Goal: Task Accomplishment & Management: Complete application form

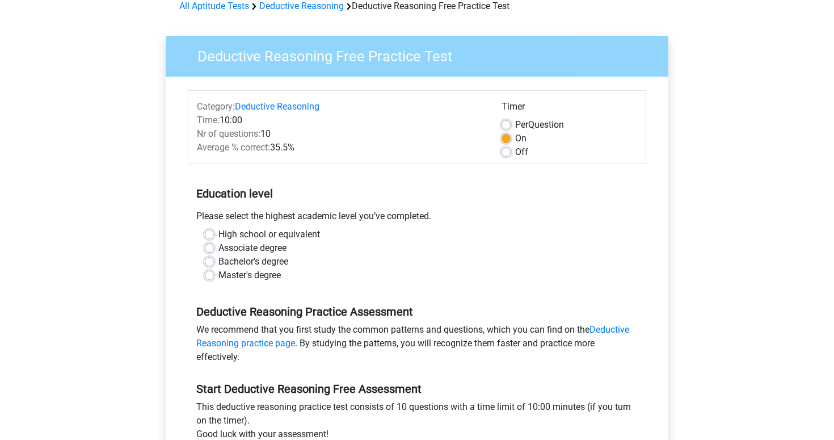
scroll to position [78, 0]
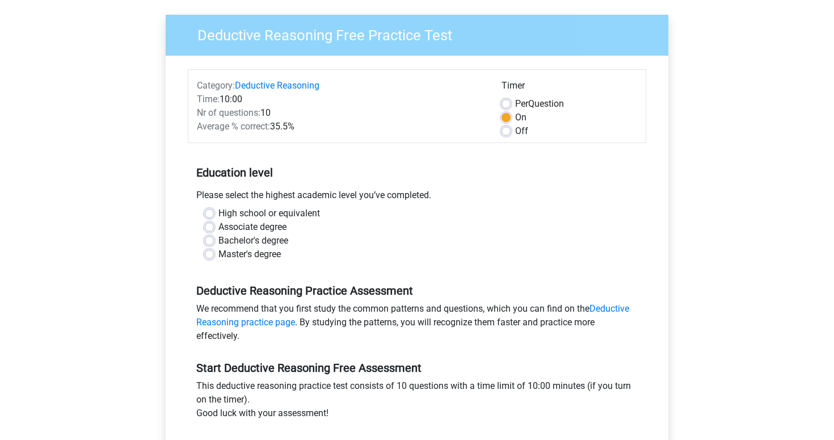
click at [218, 254] on label "Master's degree" at bounding box center [249, 254] width 62 height 14
click at [208, 254] on input "Master's degree" at bounding box center [209, 252] width 9 height 11
radio input "true"
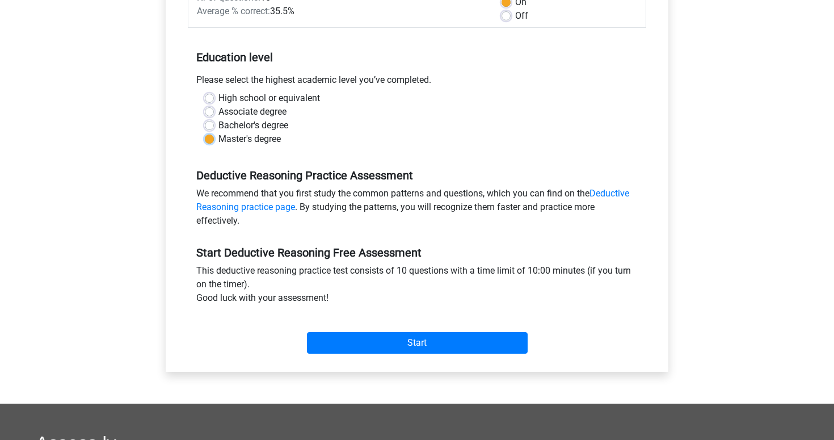
scroll to position [225, 0]
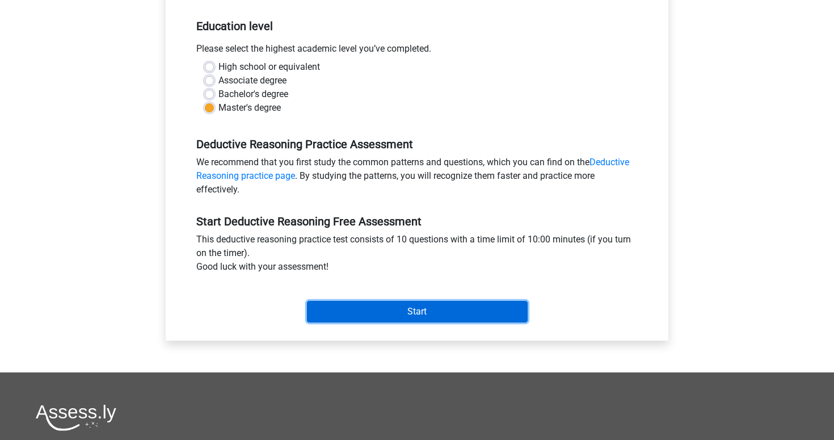
click at [386, 315] on input "Start" at bounding box center [417, 312] width 221 height 22
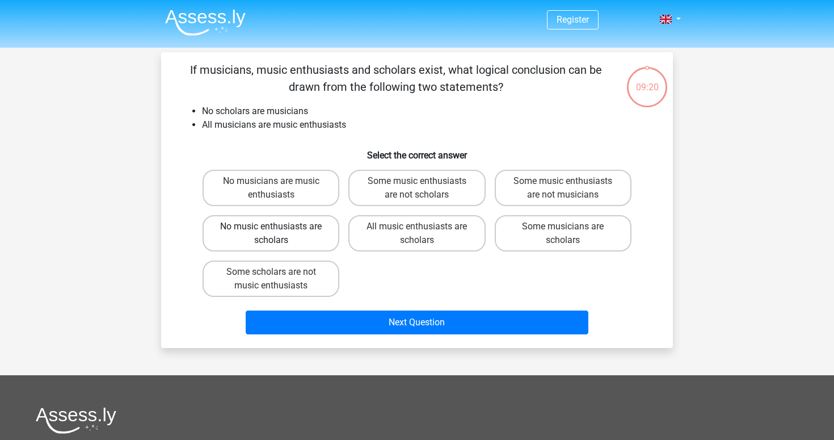
click at [296, 236] on label "No music enthusiasts are scholars" at bounding box center [271, 233] width 137 height 36
click at [279, 234] on input "No music enthusiasts are scholars" at bounding box center [274, 229] width 7 height 7
radio input "true"
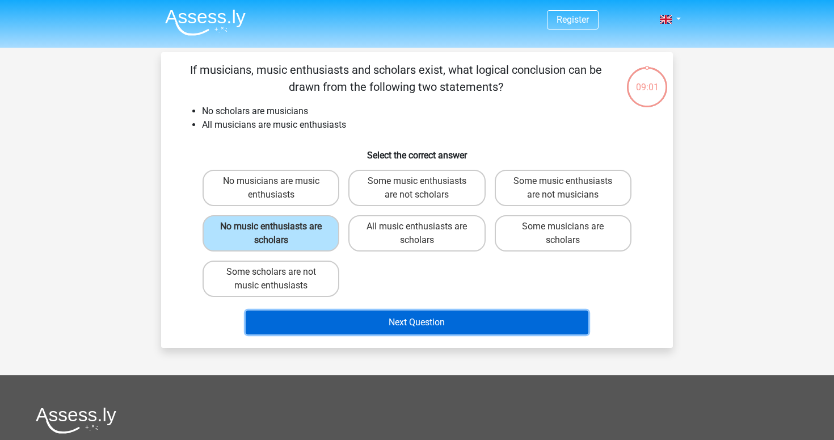
click at [410, 332] on button "Next Question" at bounding box center [417, 322] width 343 height 24
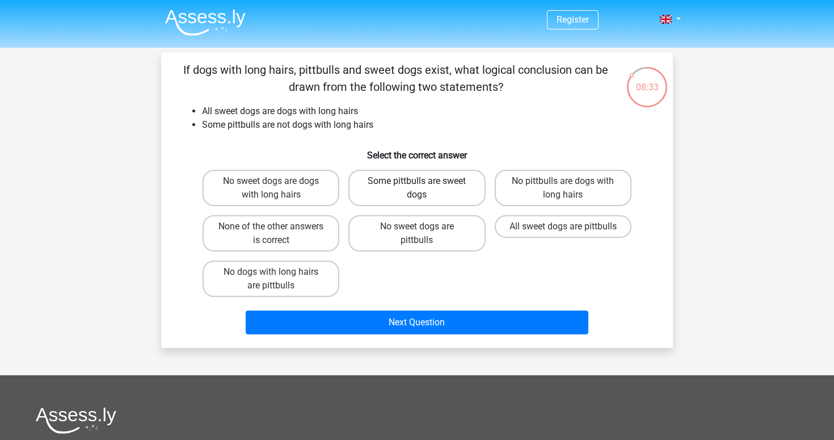
click at [452, 193] on label "Some pittbulls are sweet dogs" at bounding box center [416, 188] width 137 height 36
click at [424, 188] on input "Some pittbulls are sweet dogs" at bounding box center [420, 184] width 7 height 7
radio input "true"
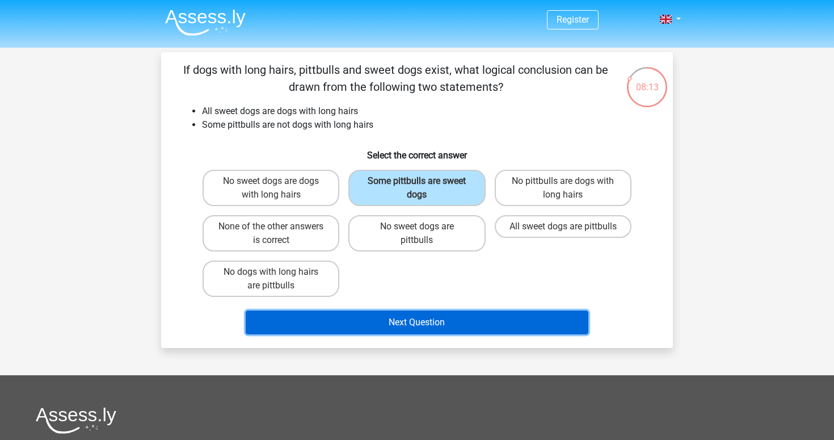
click at [434, 325] on button "Next Question" at bounding box center [417, 322] width 343 height 24
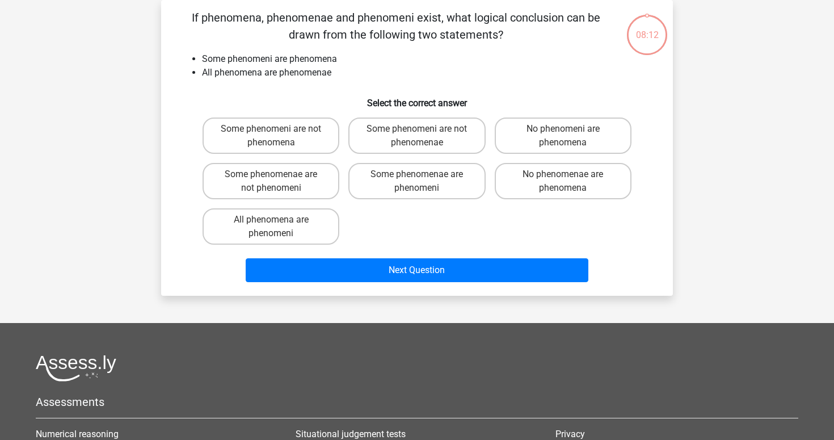
scroll to position [18, 0]
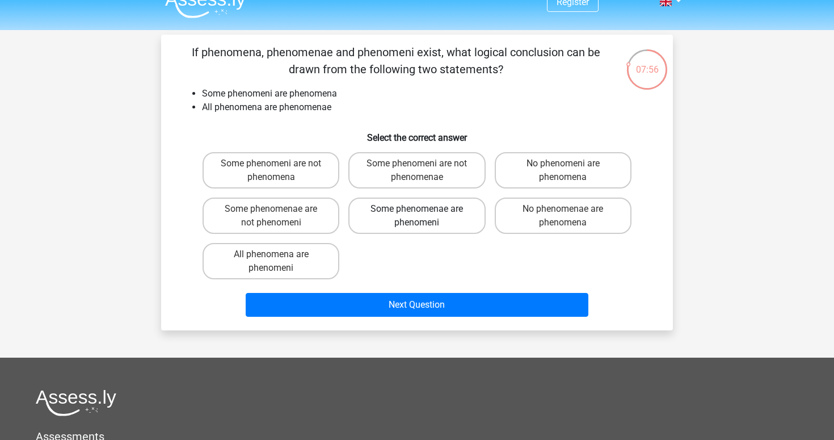
click at [438, 220] on label "Some phenomenae are phenomeni" at bounding box center [416, 215] width 137 height 36
click at [424, 216] on input "Some phenomenae are phenomeni" at bounding box center [420, 212] width 7 height 7
radio input "true"
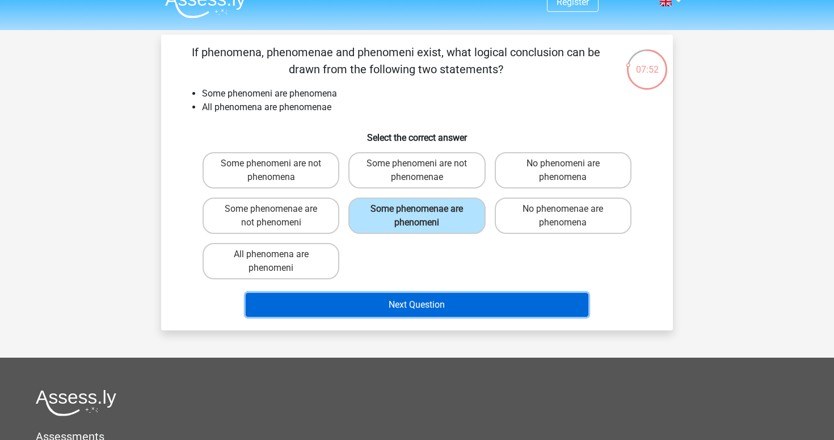
click at [458, 302] on button "Next Question" at bounding box center [417, 305] width 343 height 24
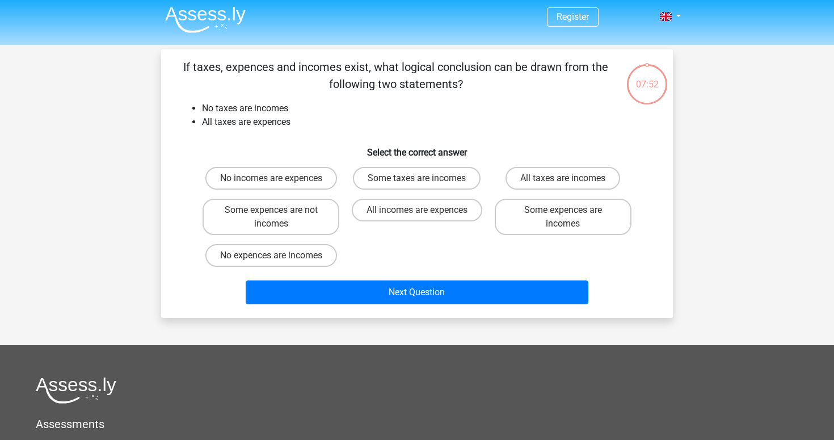
scroll to position [1, 0]
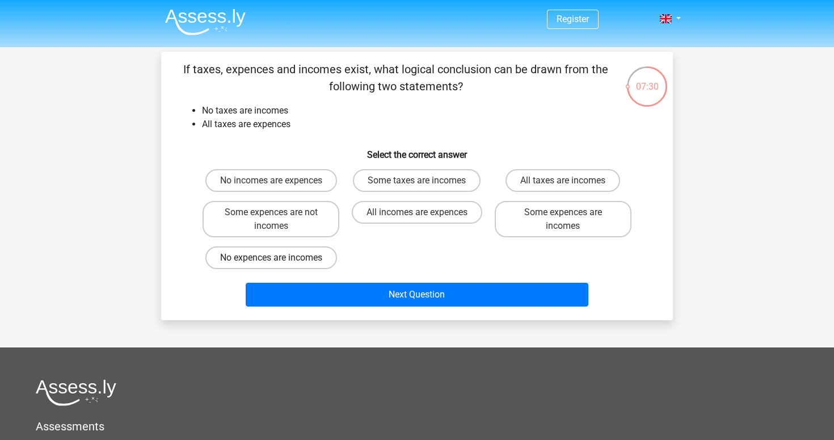
click at [319, 254] on label "No expences are incomes" at bounding box center [271, 257] width 132 height 23
click at [279, 258] on input "No expences are incomes" at bounding box center [274, 261] width 7 height 7
radio input "true"
click at [309, 214] on label "Some expences are not incomes" at bounding box center [271, 219] width 137 height 36
click at [279, 214] on input "Some expences are not incomes" at bounding box center [274, 215] width 7 height 7
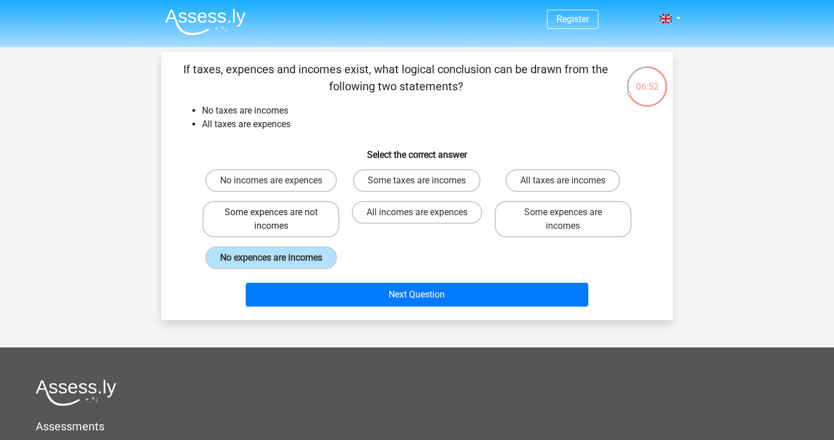
radio input "true"
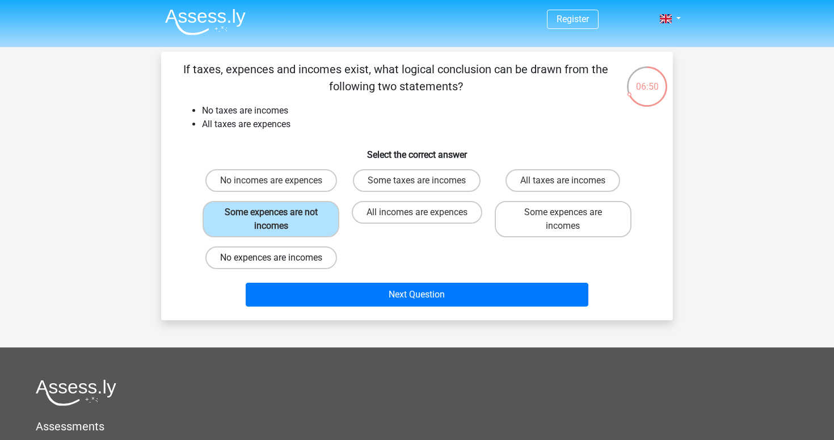
click at [312, 260] on label "No expences are incomes" at bounding box center [271, 257] width 132 height 23
click at [279, 260] on input "No expences are incomes" at bounding box center [274, 261] width 7 height 7
radio input "true"
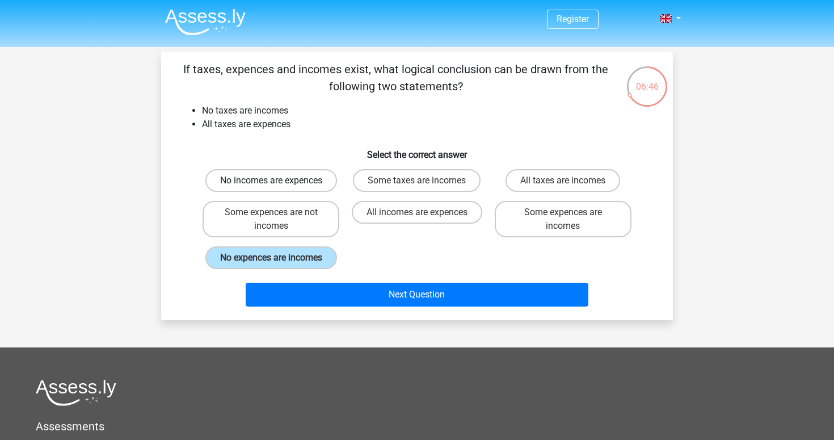
click at [309, 175] on label "No incomes are expences" at bounding box center [271, 180] width 132 height 23
click at [279, 180] on input "No incomes are expences" at bounding box center [274, 183] width 7 height 7
radio input "true"
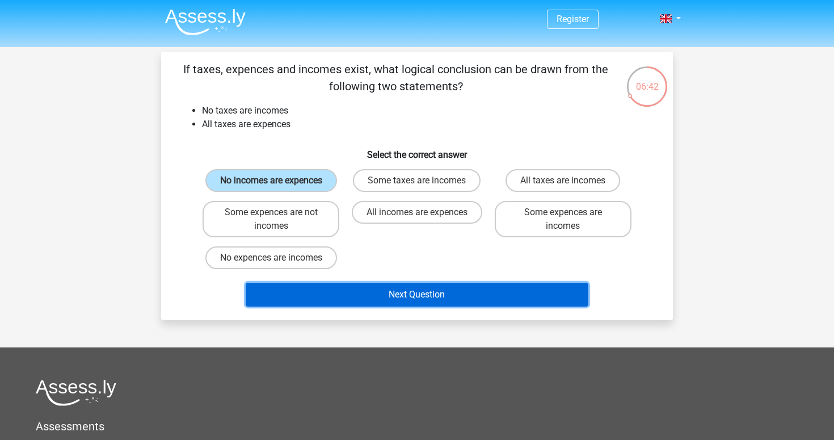
click at [341, 297] on button "Next Question" at bounding box center [417, 294] width 343 height 24
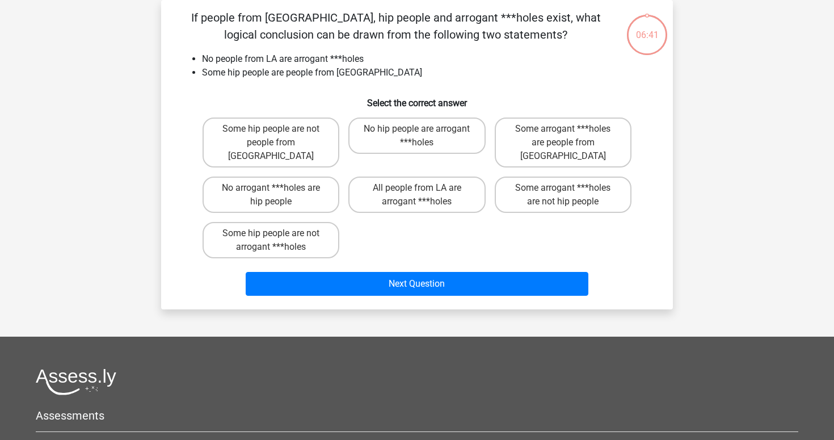
scroll to position [0, 0]
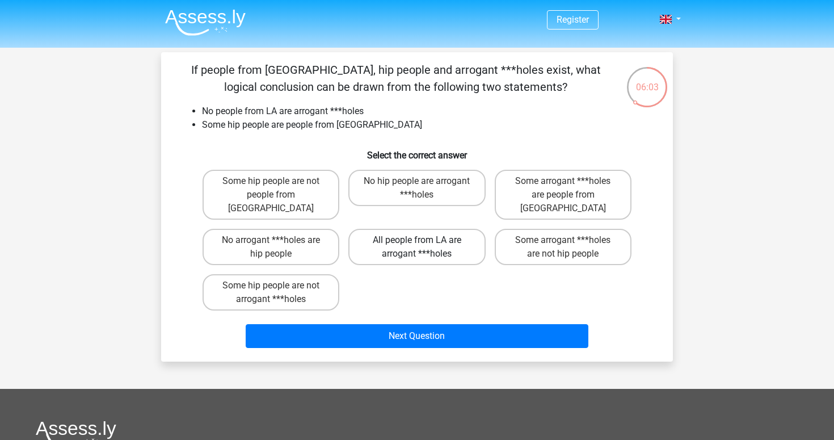
click at [432, 231] on label "All people from LA are arrogant ***holes" at bounding box center [416, 247] width 137 height 36
click at [424, 240] on input "All people from LA are arrogant ***holes" at bounding box center [420, 243] width 7 height 7
radio input "true"
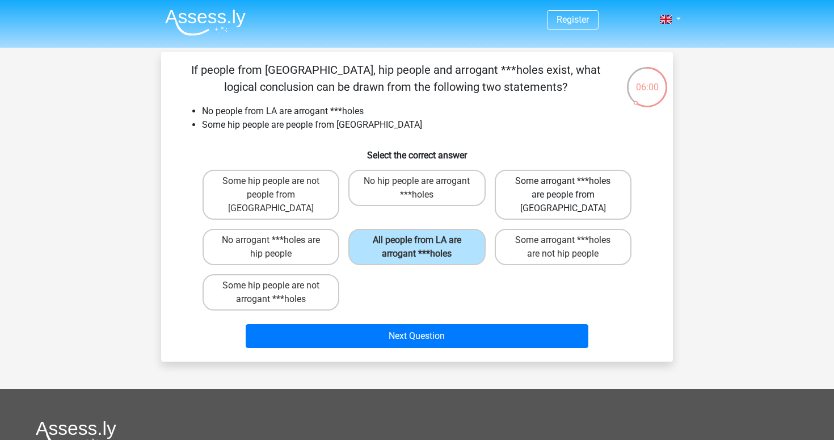
click at [554, 199] on label "Some arrogant ***holes are people from [GEOGRAPHIC_DATA]" at bounding box center [563, 195] width 137 height 50
click at [563, 188] on input "Some arrogant ***holes are people from [GEOGRAPHIC_DATA]" at bounding box center [566, 184] width 7 height 7
radio input "true"
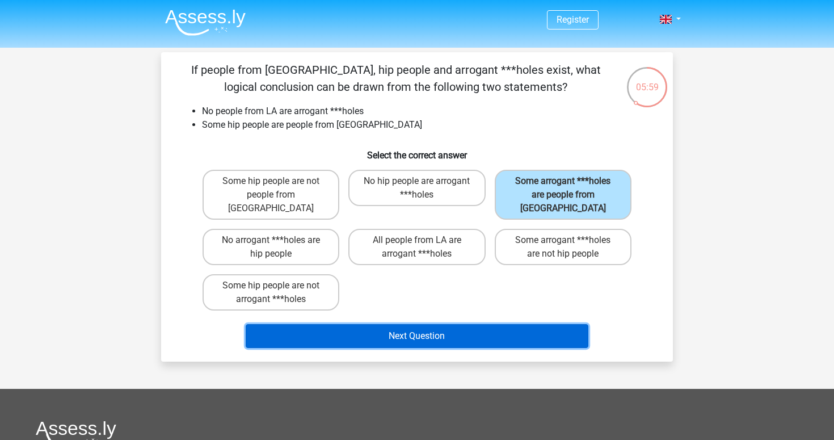
click at [468, 324] on button "Next Question" at bounding box center [417, 336] width 343 height 24
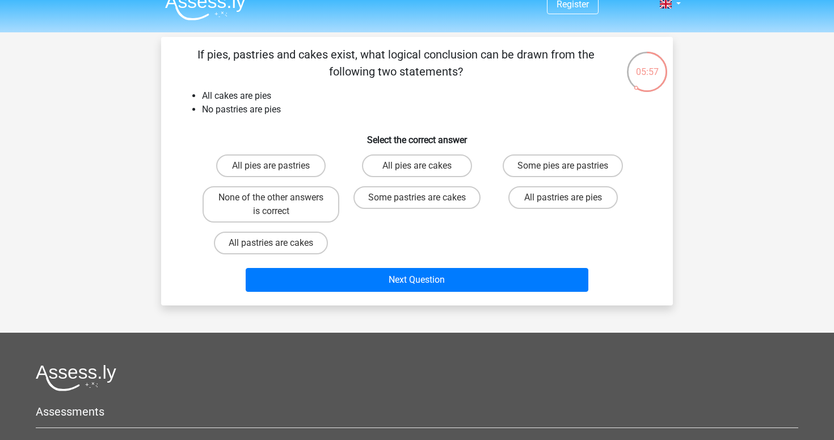
scroll to position [2, 0]
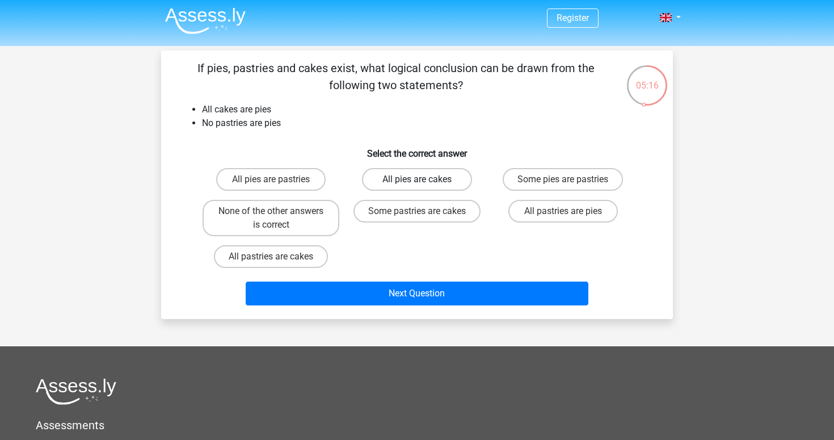
click at [424, 187] on label "All pies are cakes" at bounding box center [416, 179] width 109 height 23
click at [424, 187] on input "All pies are cakes" at bounding box center [420, 182] width 7 height 7
radio input "true"
click at [437, 218] on label "Some pastries are cakes" at bounding box center [416, 211] width 127 height 23
click at [424, 218] on input "Some pastries are cakes" at bounding box center [420, 214] width 7 height 7
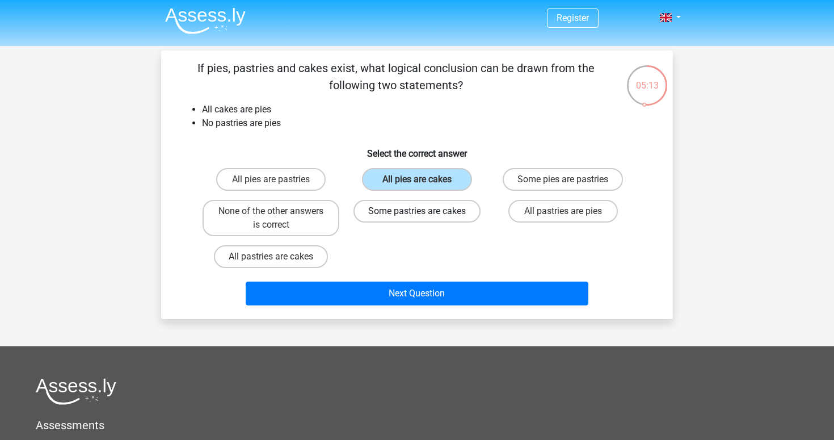
radio input "true"
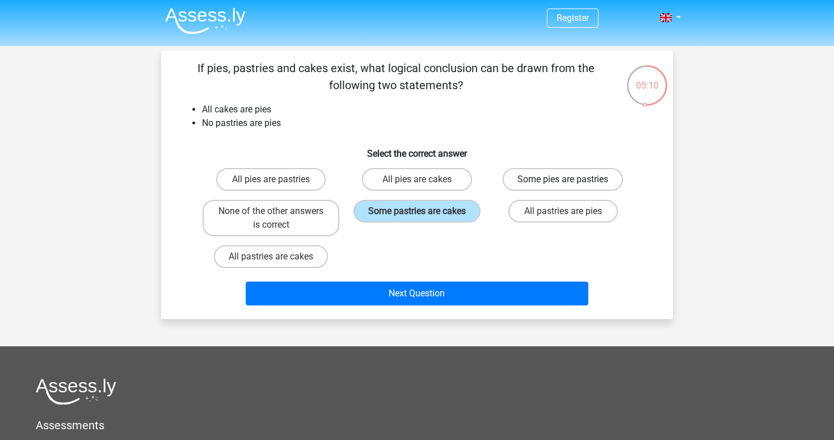
click at [535, 189] on label "Some pies are pastries" at bounding box center [563, 179] width 120 height 23
click at [563, 187] on input "Some pies are pastries" at bounding box center [566, 182] width 7 height 7
radio input "true"
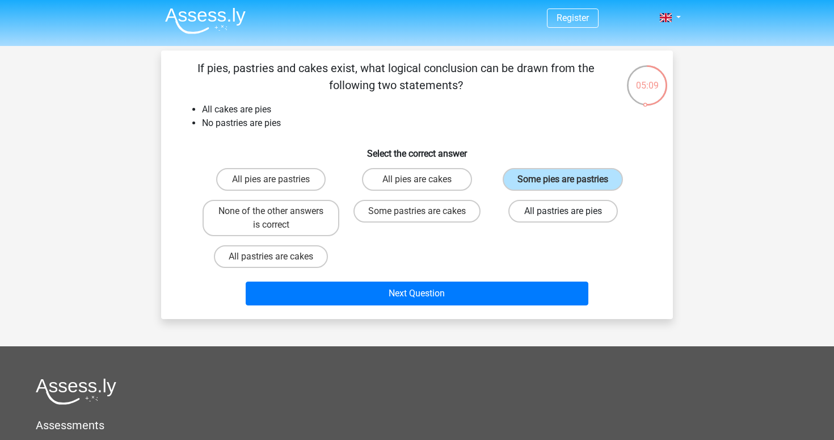
click at [541, 206] on label "All pastries are pies" at bounding box center [562, 211] width 109 height 23
click at [563, 211] on input "All pastries are pies" at bounding box center [566, 214] width 7 height 7
radio input "true"
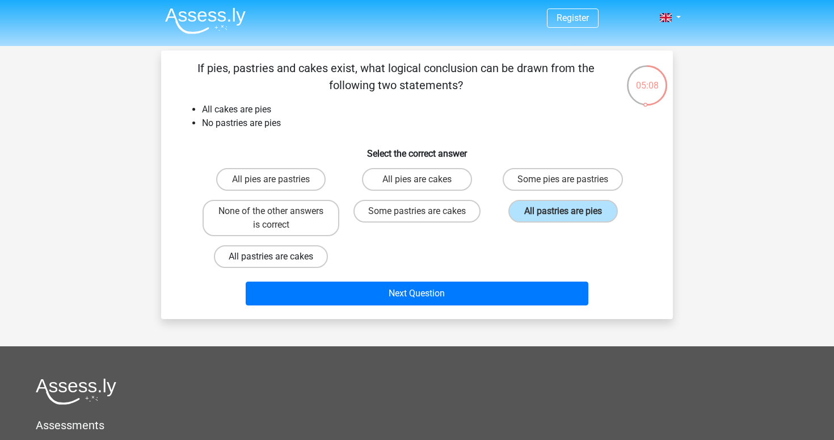
click at [293, 257] on label "All pastries are cakes" at bounding box center [271, 256] width 114 height 23
click at [279, 257] on input "All pastries are cakes" at bounding box center [274, 259] width 7 height 7
radio input "true"
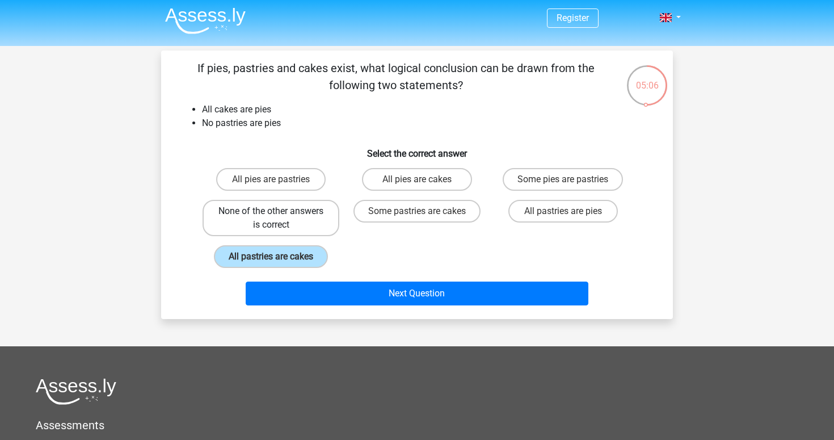
click at [294, 224] on label "None of the other answers is correct" at bounding box center [271, 218] width 137 height 36
click at [279, 218] on input "None of the other answers is correct" at bounding box center [274, 214] width 7 height 7
radio input "true"
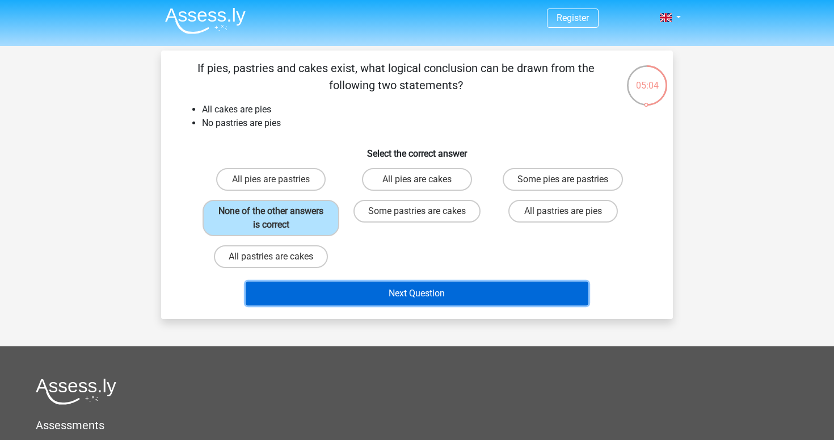
click at [330, 291] on button "Next Question" at bounding box center [417, 293] width 343 height 24
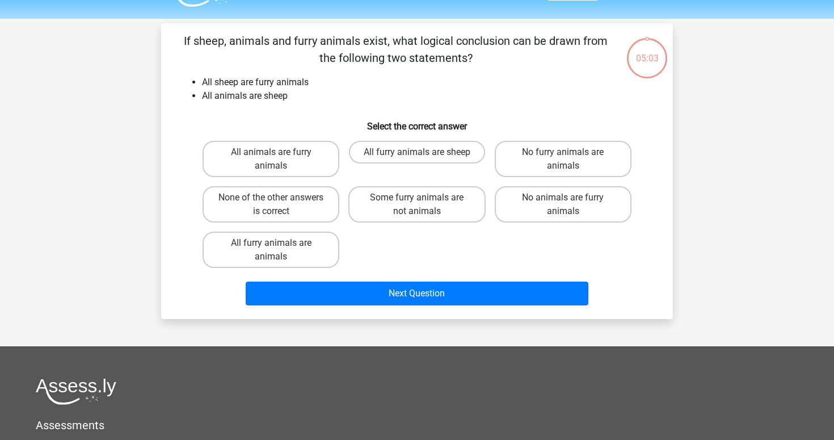
scroll to position [52, 0]
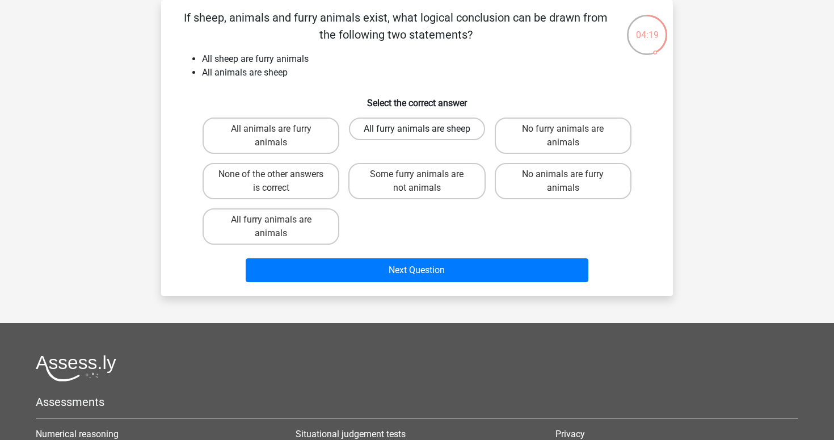
click at [402, 133] on label "All furry animals are sheep" at bounding box center [417, 128] width 136 height 23
click at [417, 133] on input "All furry animals are sheep" at bounding box center [420, 132] width 7 height 7
radio input "true"
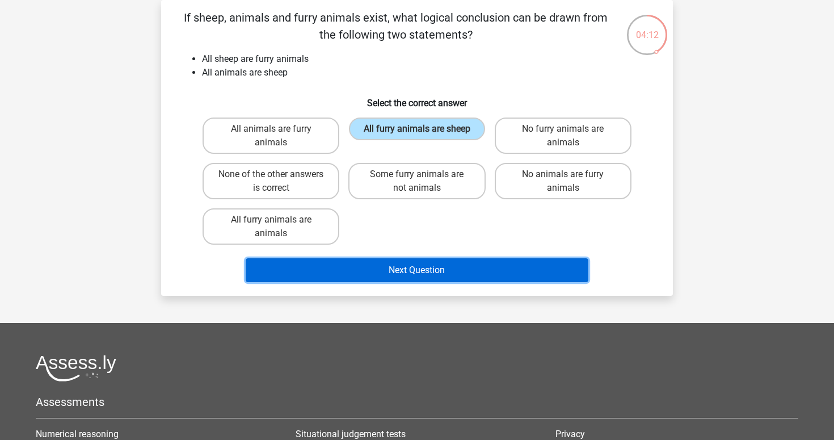
click at [377, 280] on button "Next Question" at bounding box center [417, 270] width 343 height 24
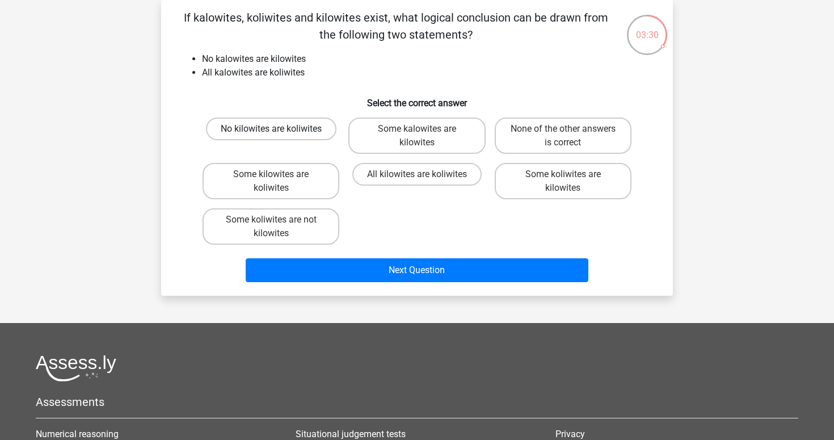
click at [311, 129] on label "No kilowites are koliwites" at bounding box center [271, 128] width 130 height 23
click at [279, 129] on input "No kilowites are koliwites" at bounding box center [274, 132] width 7 height 7
radio input "true"
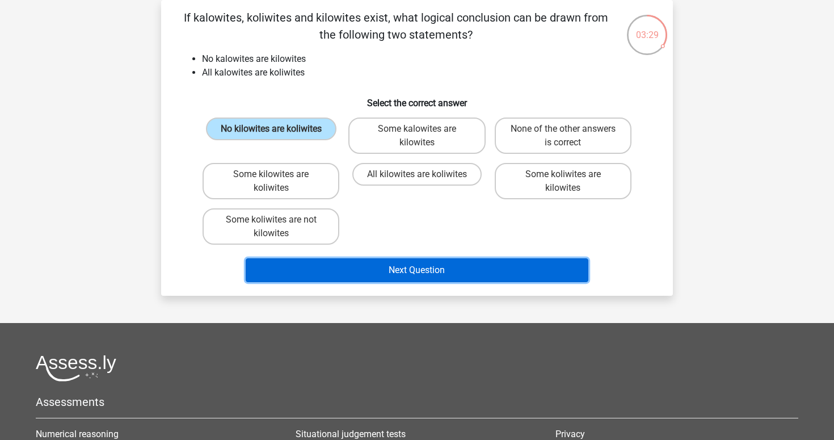
click at [368, 263] on button "Next Question" at bounding box center [417, 270] width 343 height 24
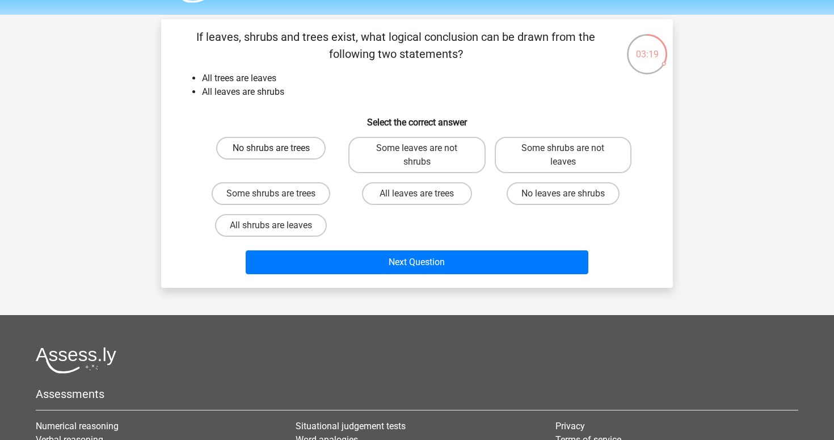
scroll to position [0, 0]
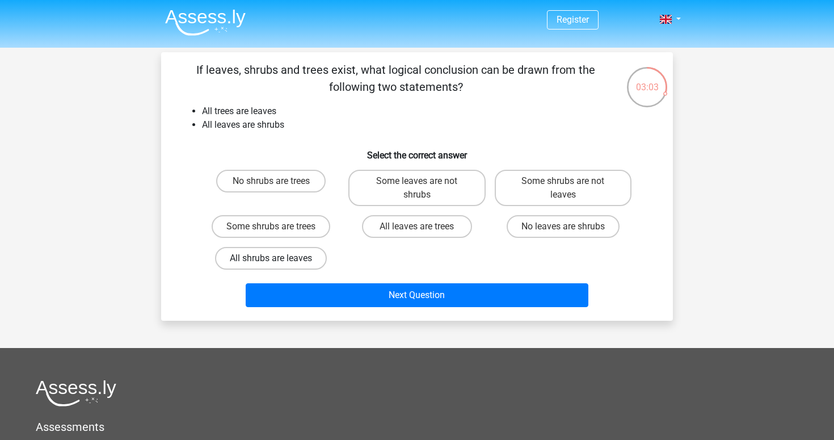
click at [294, 264] on label "All shrubs are leaves" at bounding box center [271, 258] width 112 height 23
click at [279, 264] on input "All shrubs are leaves" at bounding box center [274, 261] width 7 height 7
radio input "true"
click at [294, 233] on label "Some shrubs are trees" at bounding box center [271, 226] width 119 height 23
click at [279, 233] on input "Some shrubs are trees" at bounding box center [274, 229] width 7 height 7
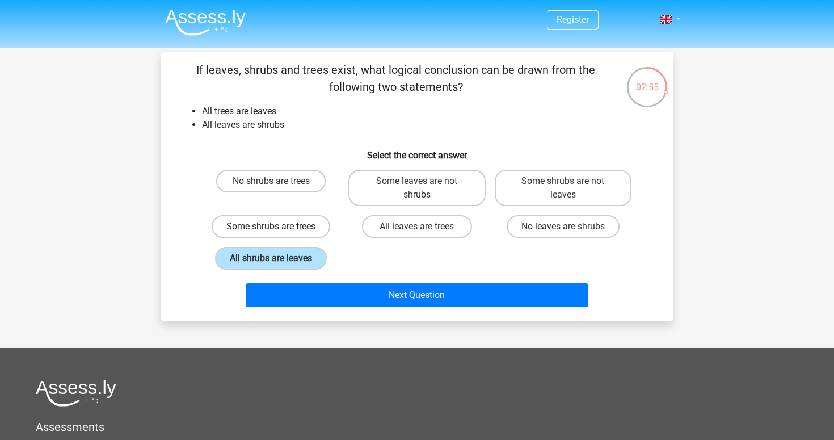
radio input "true"
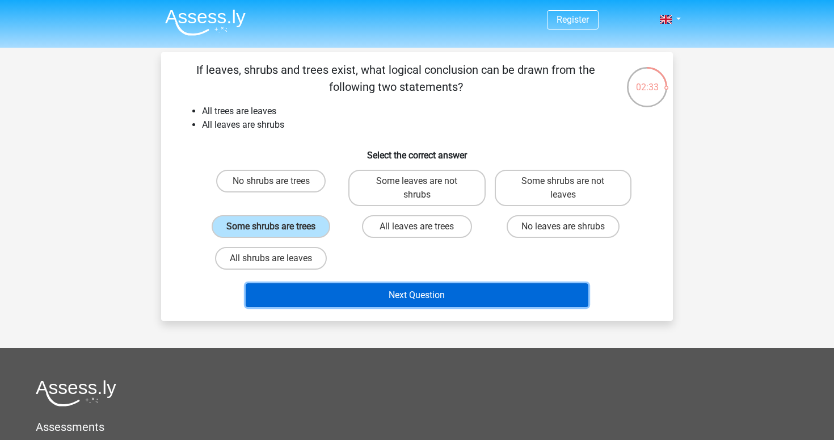
click at [372, 294] on button "Next Question" at bounding box center [417, 295] width 343 height 24
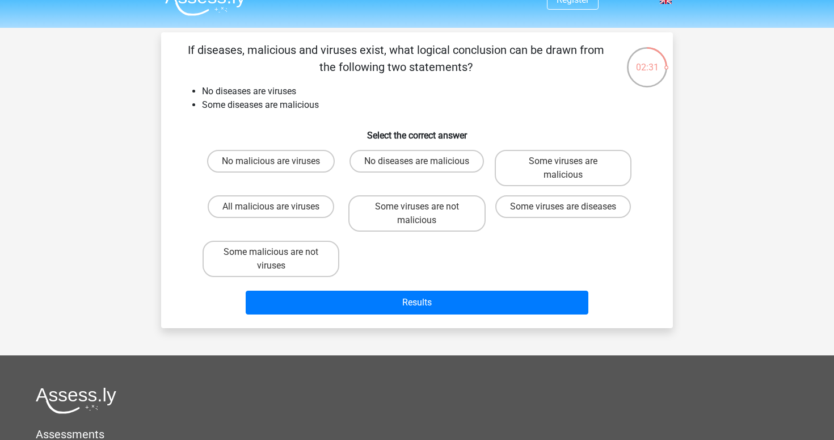
scroll to position [16, 0]
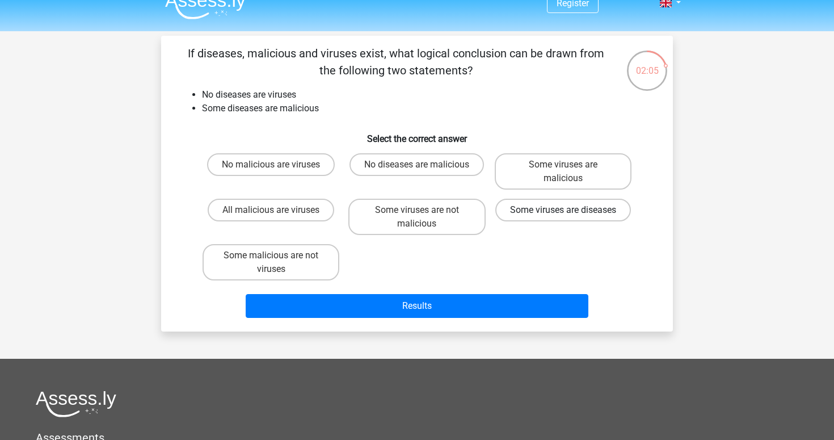
click at [545, 221] on label "Some viruses are diseases" at bounding box center [563, 210] width 136 height 23
click at [563, 217] on input "Some viruses are diseases" at bounding box center [566, 213] width 7 height 7
radio input "true"
click at [463, 213] on label "Some viruses are not malicious" at bounding box center [416, 217] width 137 height 36
click at [424, 213] on input "Some viruses are not malicious" at bounding box center [420, 213] width 7 height 7
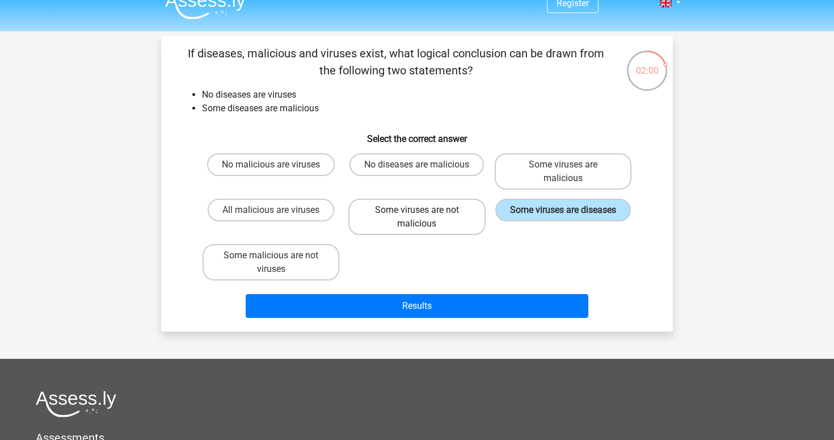
radio input "true"
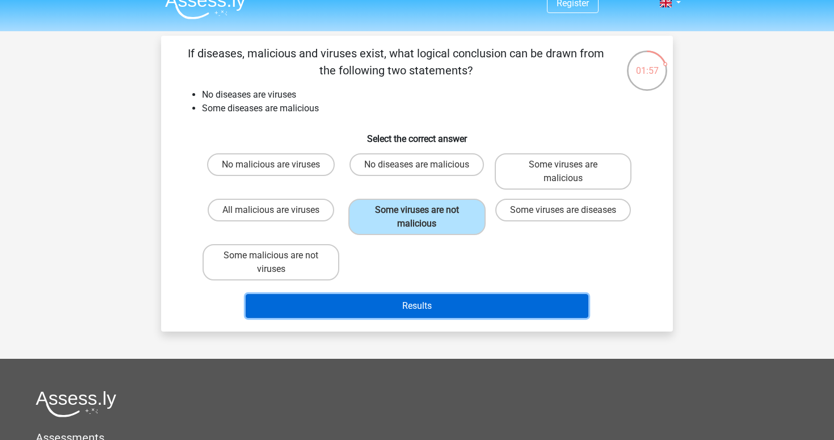
click at [471, 310] on button "Results" at bounding box center [417, 306] width 343 height 24
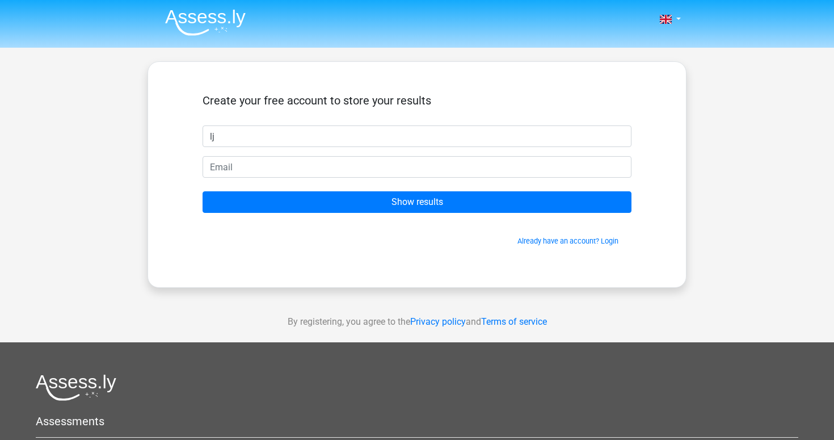
type input "lj"
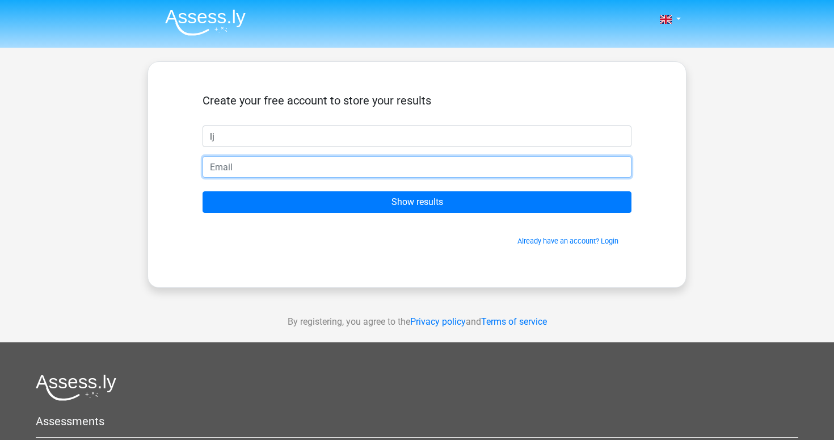
click at [399, 163] on input "email" at bounding box center [417, 167] width 429 height 22
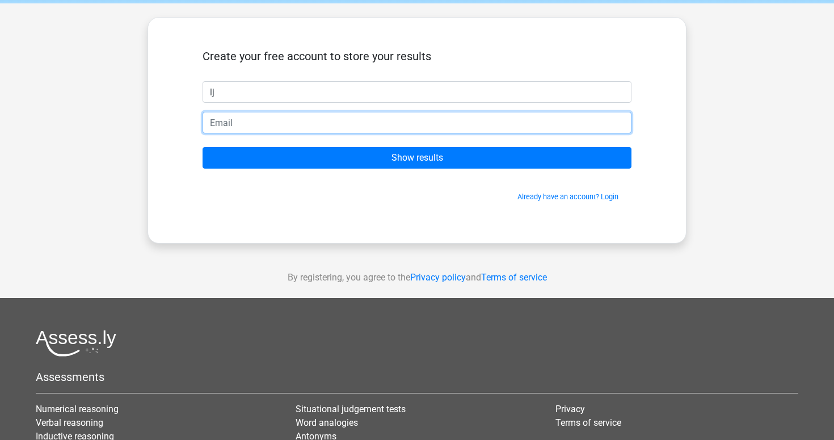
scroll to position [5, 0]
